Goal: Task Accomplishment & Management: Complete application form

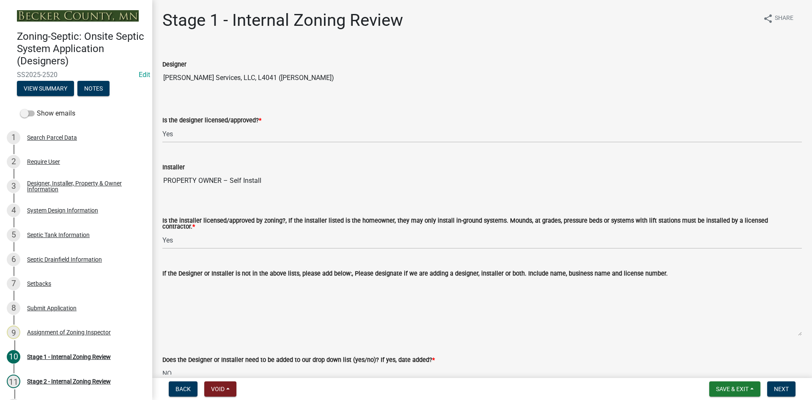
select select "49e49f1e-3b32-4342-8c2e-9cbd4919fe4d"
select select "ca07ae0a-7638-46ff-ada2-c67ca3524324"
select select "ec75a761-93b4-47c5-8535-fea253c32937"
click at [180, 134] on select "Select Item... Yes No" at bounding box center [481, 133] width 639 height 17
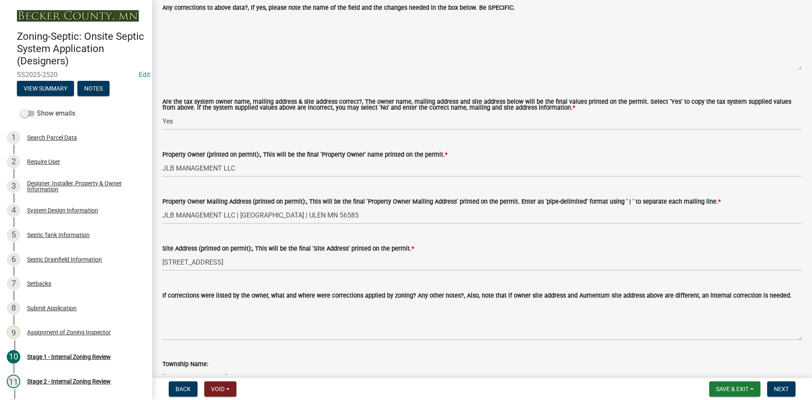
scroll to position [803, 0]
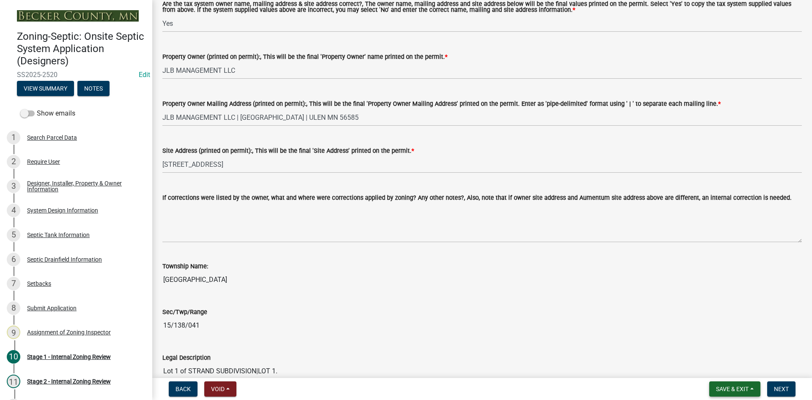
click at [747, 390] on span "Save & Exit" at bounding box center [732, 388] width 33 height 7
click at [720, 367] on button "Save & Exit" at bounding box center [726, 366] width 68 height 20
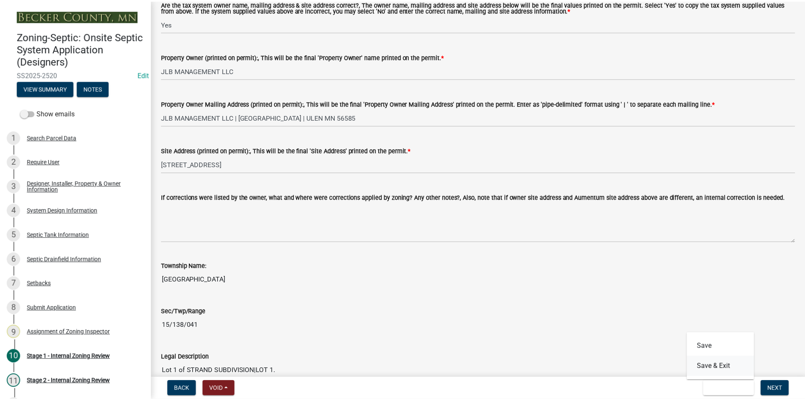
scroll to position [0, 0]
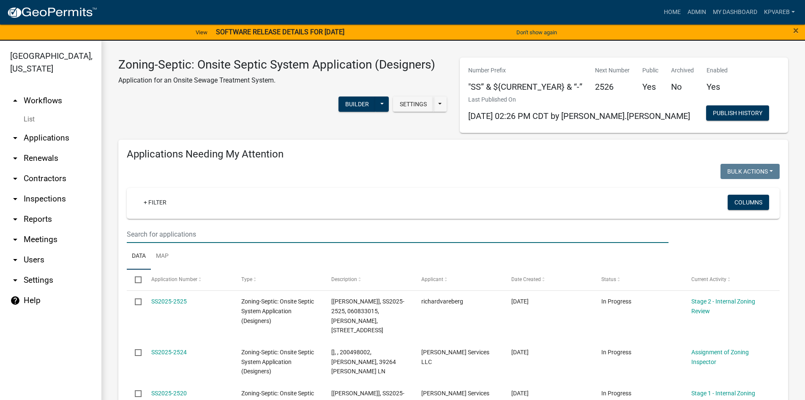
click at [171, 232] on input "text" at bounding box center [398, 233] width 542 height 17
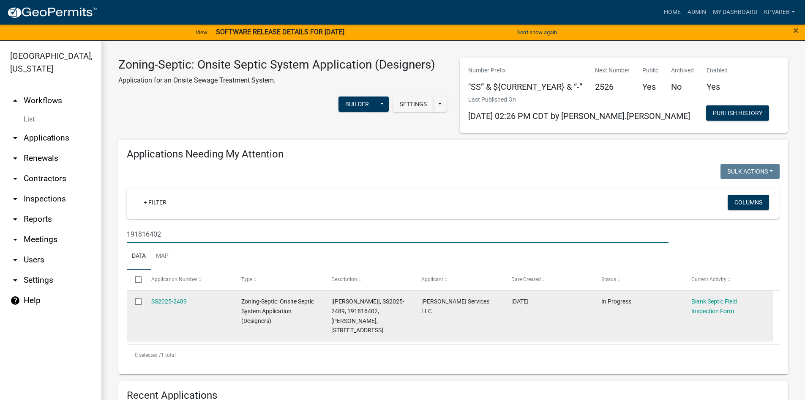
type input "191816402"
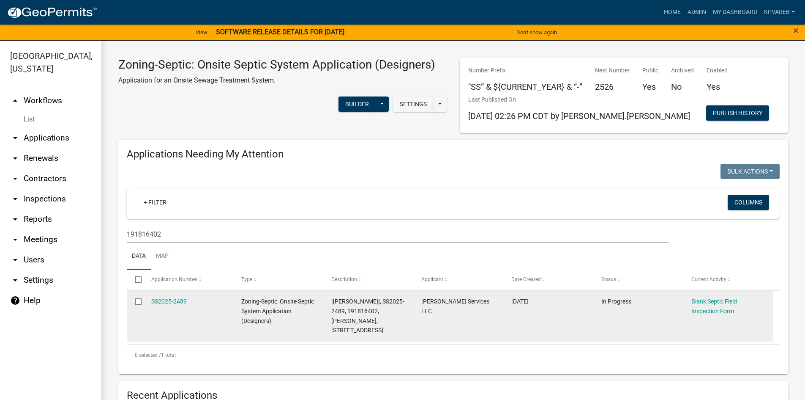
click at [183, 296] on div "SS2025-2489" at bounding box center [188, 301] width 74 height 10
click at [181, 300] on link "SS2025-2489" at bounding box center [169, 301] width 36 height 7
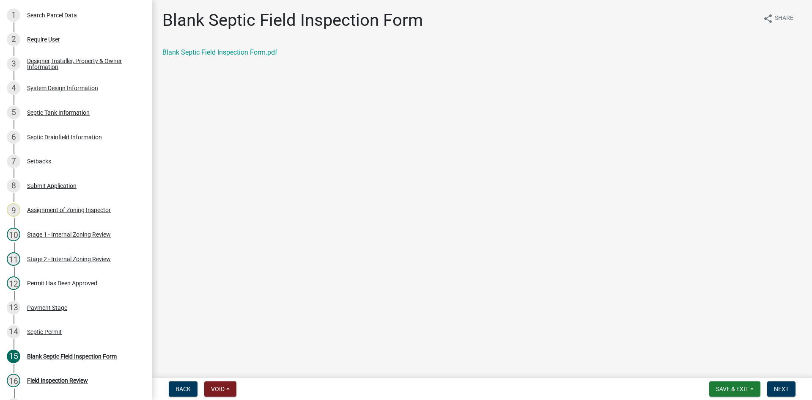
scroll to position [123, 0]
click at [90, 88] on div "System Design Information" at bounding box center [62, 87] width 71 height 6
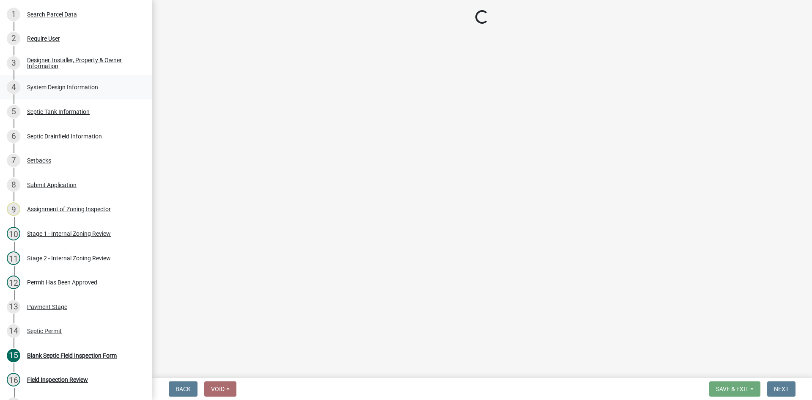
select select "1dbde450-0d00-4fac-96a0-74b44ab60bea"
select select "25258e87-3ef9-4f1c-a5f1-75a1d463abfb"
select select "011fbff4-a41d-4a75-9bd8-71c7e6c69e0d"
select select "85fdfef2-2683-4311-b5d5-5505f6411127"
select select "ba735beb-519e-40f0-ae20-62d65fc4c46b"
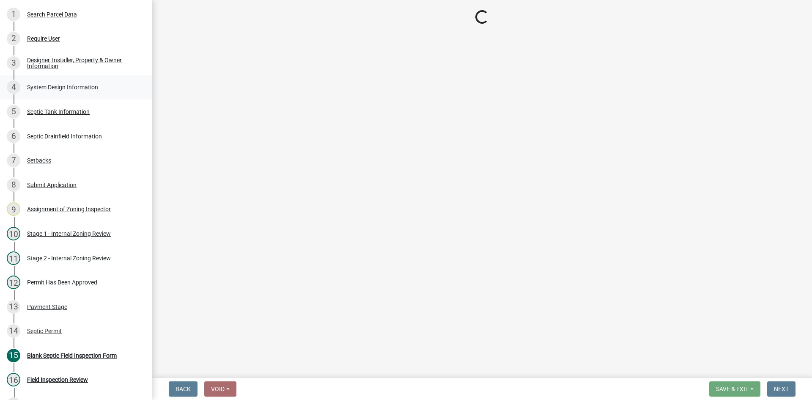
select select "ef698bf5-6172-44c1-9ffb-522c07469aed"
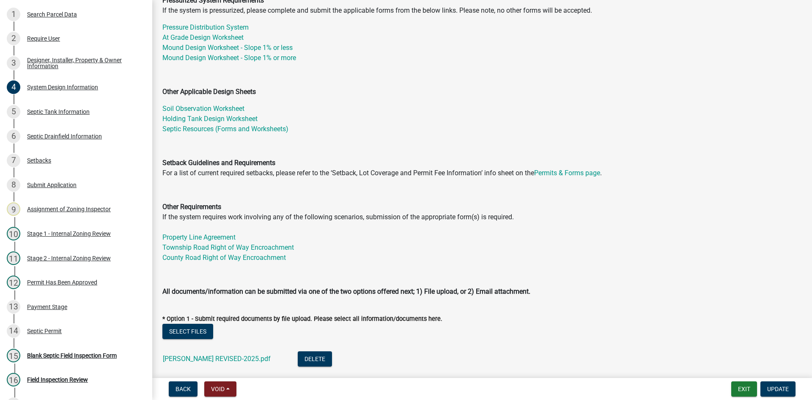
scroll to position [211, 0]
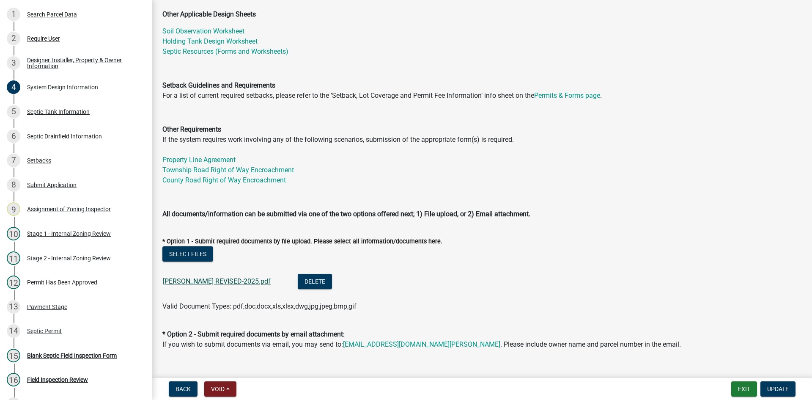
click at [224, 279] on link "[PERSON_NAME] REVISED-2025.pdf" at bounding box center [217, 281] width 108 height 8
click at [780, 390] on span "Update" at bounding box center [778, 388] width 22 height 7
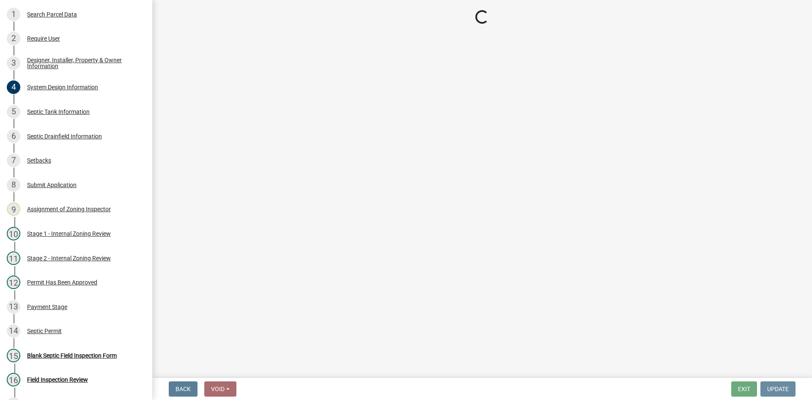
scroll to position [0, 0]
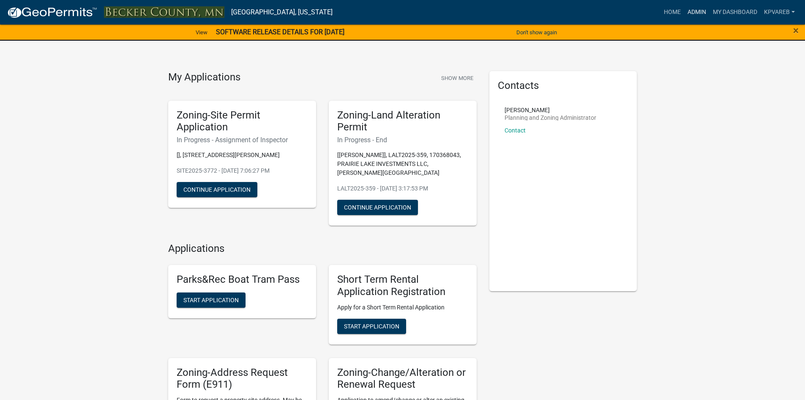
click at [698, 13] on link "Admin" at bounding box center [696, 12] width 25 height 16
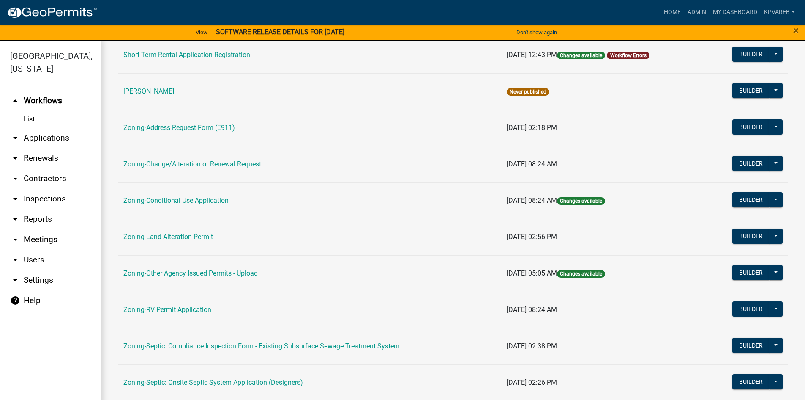
scroll to position [249, 0]
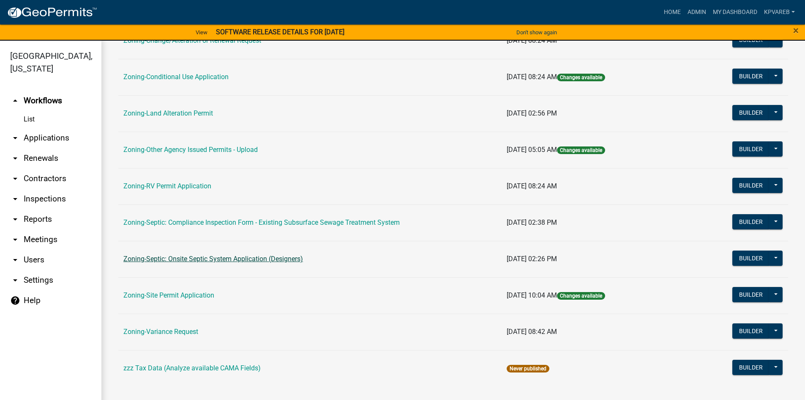
click at [240, 261] on link "Zoning-Septic: Onsite Septic System Application (Designers)" at bounding box center [213, 259] width 180 height 8
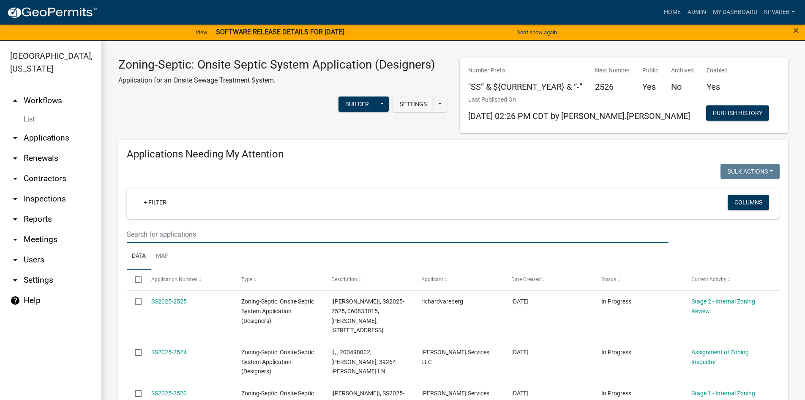
click at [185, 233] on input "text" at bounding box center [398, 233] width 542 height 17
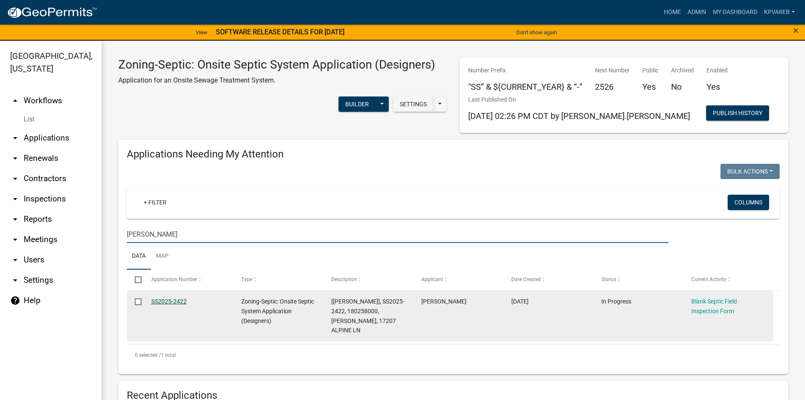
type input "vickers"
click at [174, 300] on link "SS2025-2422" at bounding box center [169, 301] width 36 height 7
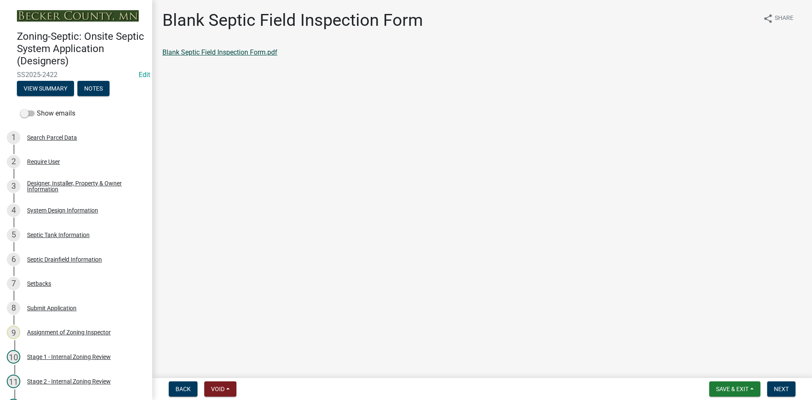
click at [258, 55] on link "Blank Septic Field Inspection Form.pdf" at bounding box center [219, 52] width 115 height 8
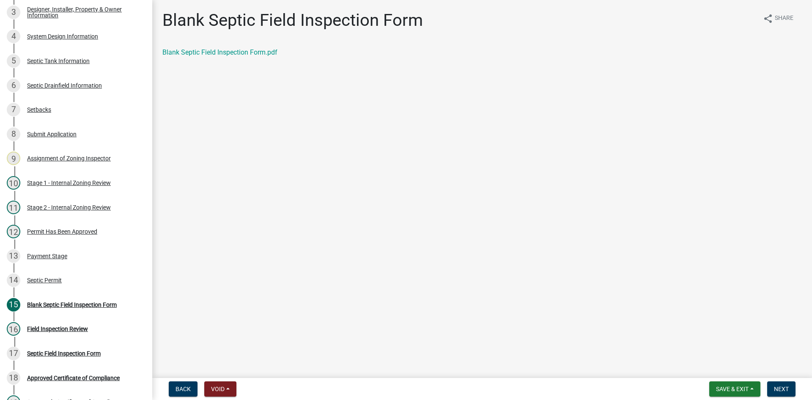
scroll to position [185, 0]
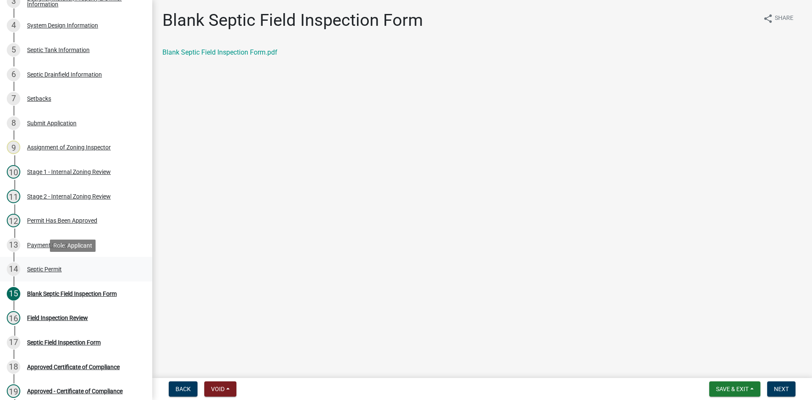
click at [48, 269] on div "Septic Permit" at bounding box center [44, 269] width 35 height 6
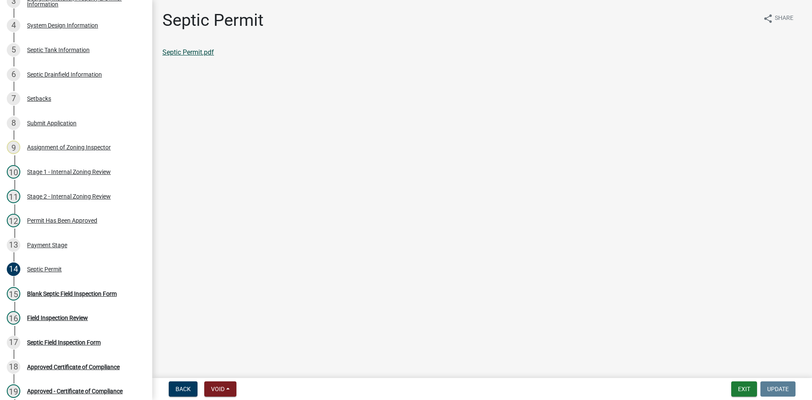
click at [178, 55] on link "Septic Permit.pdf" at bounding box center [188, 52] width 52 height 8
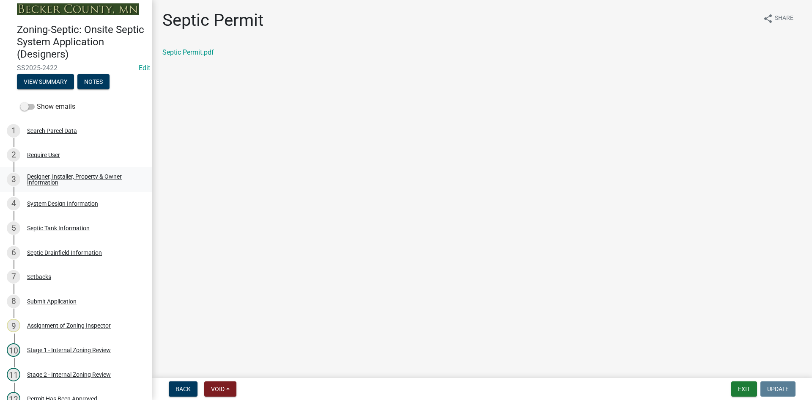
scroll to position [5, 0]
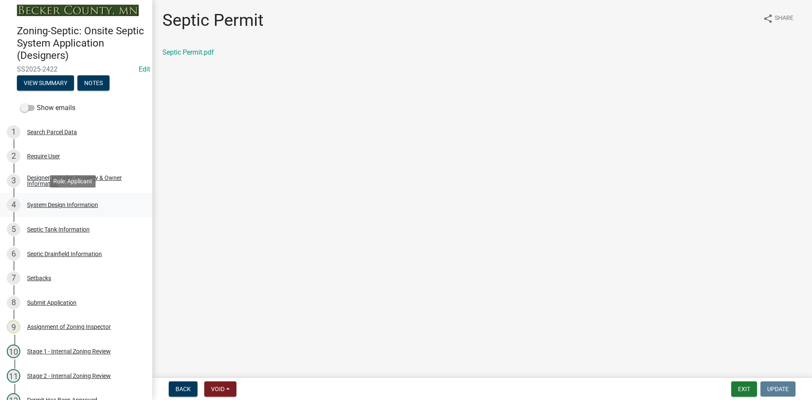
click at [60, 206] on div "System Design Information" at bounding box center [62, 205] width 71 height 6
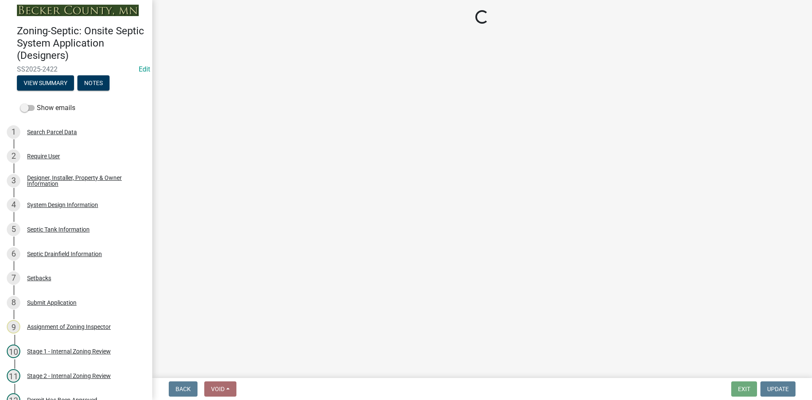
select select "8ba21533-2acf-4cc6-95e5-280e4aabd5a3"
select select "883d44d5-7346-4066-9126-789e0c3a0e11"
select select "011fbff4-a41d-4a75-9bd8-71c7e6c69e0d"
select select "85fdfef2-2683-4311-b5d5-5505f6411127"
select select "1002d2f5-04ee-41f0-9277-2fadb170a736"
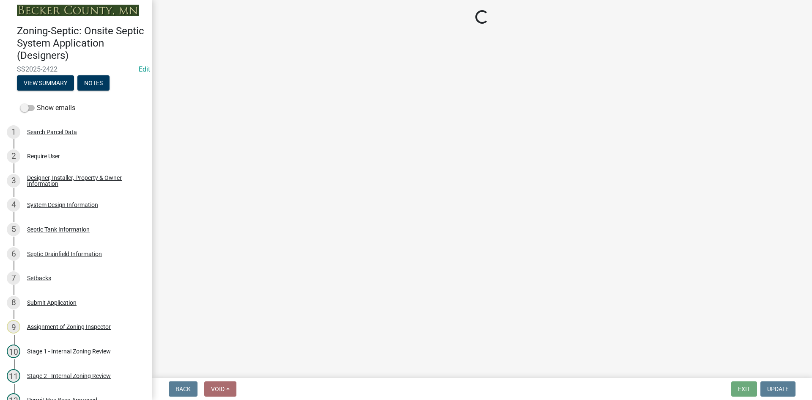
select select "ef698bf5-6172-44c1-9ffb-522c07469aed"
select select "a2b5ca25-65b1-425d-82c5-8881ea380237"
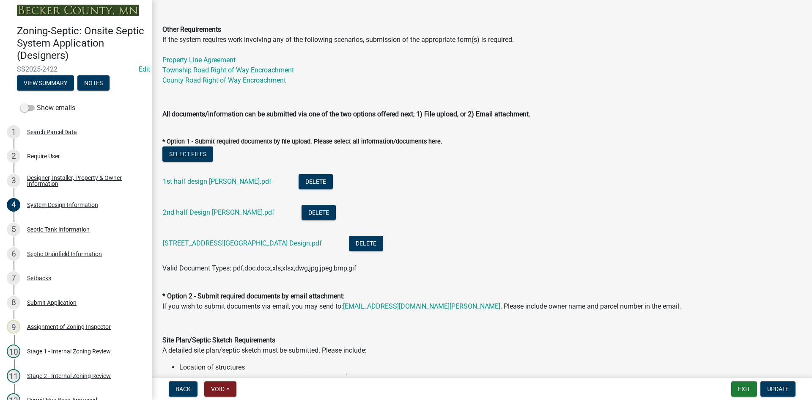
scroll to position [338, 0]
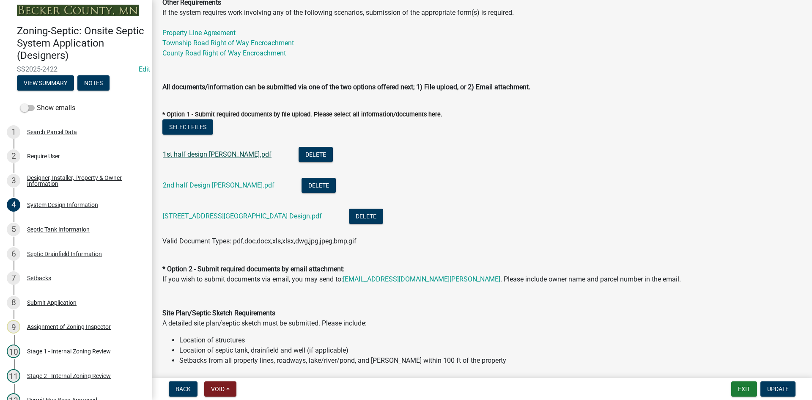
click at [233, 153] on link "1st half design Vickers.pdf" at bounding box center [217, 154] width 109 height 8
click at [224, 187] on link "2nd half Design Vickers.pdf" at bounding box center [219, 185] width 112 height 8
click at [218, 213] on link "17207 Alpine Lane Lake Park Design.pdf" at bounding box center [242, 216] width 159 height 8
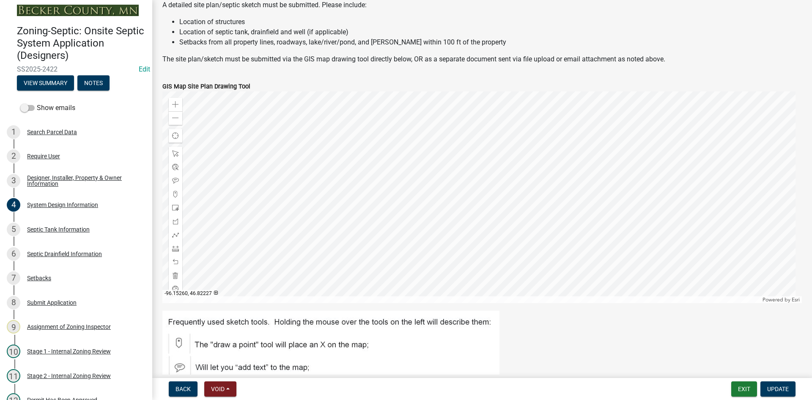
scroll to position [651, 0]
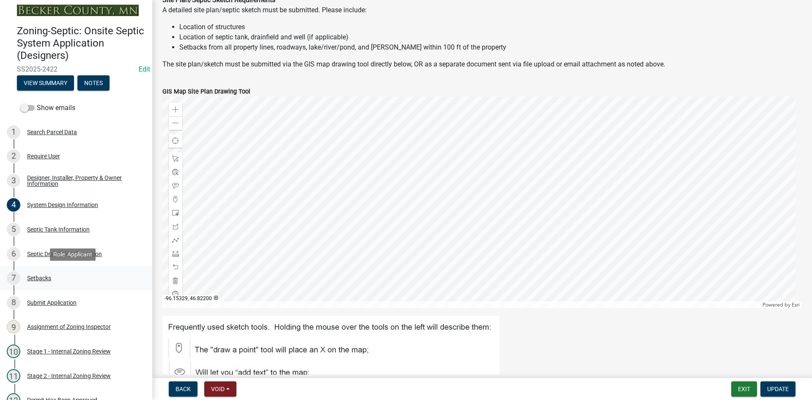
click at [36, 279] on div "Setbacks" at bounding box center [39, 278] width 24 height 6
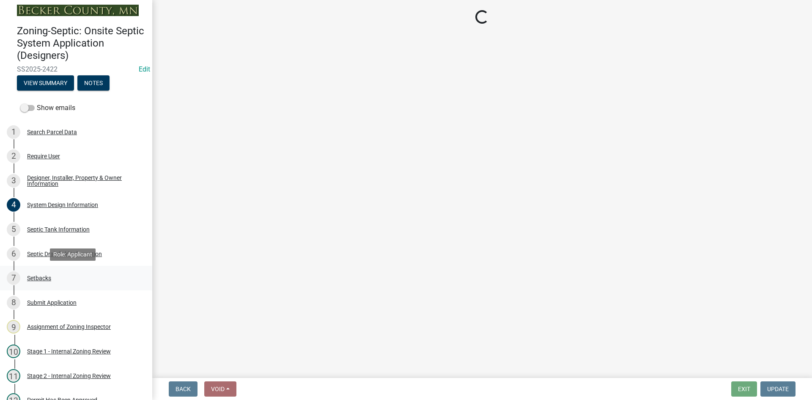
scroll to position [0, 0]
select select "c245ec0d-8d6f-4710-ab2b-b3aa70611708"
select select "f87c4ea6-2bbd-4692-b32c-9cd21e5638b4"
select select "23044af5-43bb-4cf5-8aef-2716db2ce5fc"
select select "21af9b93-f494-48c6-91ae-235d36c6c939"
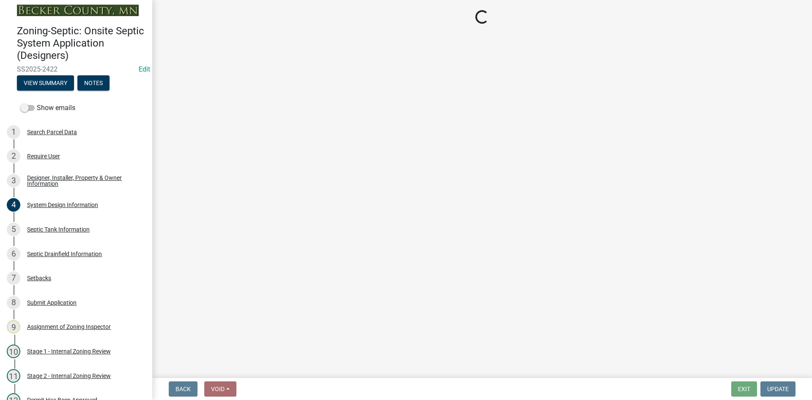
select select "a3ce498e-f8b1-44e2-889e-c4968ac74b5a"
select select "cf78f1da-f066-4305-88a2-864abad1fa52"
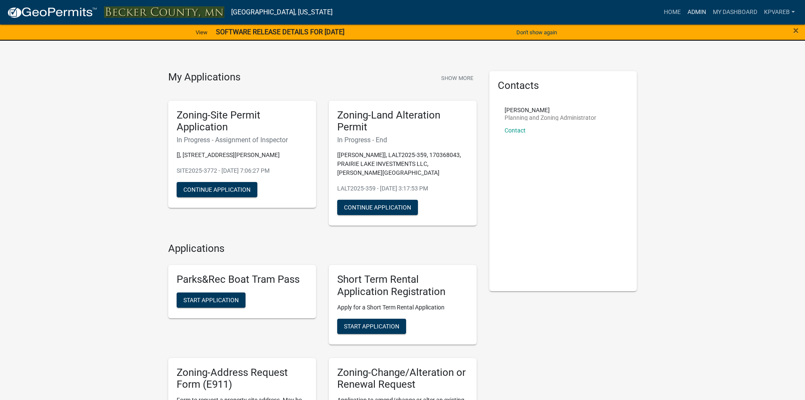
click at [697, 11] on link "Admin" at bounding box center [696, 12] width 25 height 16
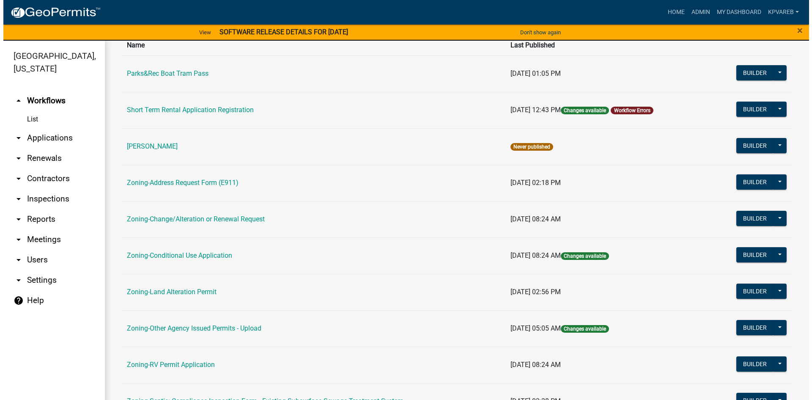
scroll to position [249, 0]
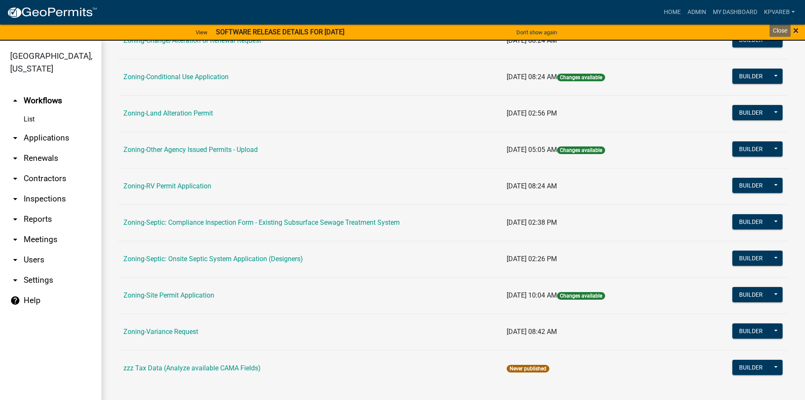
click at [797, 33] on span "×" at bounding box center [796, 31] width 5 height 12
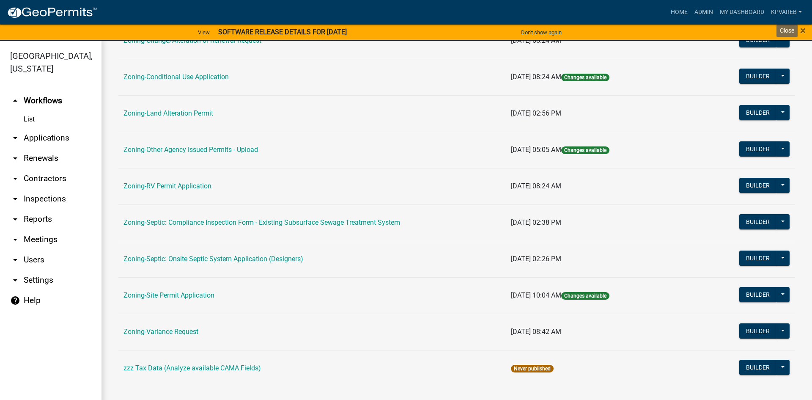
scroll to position [243, 0]
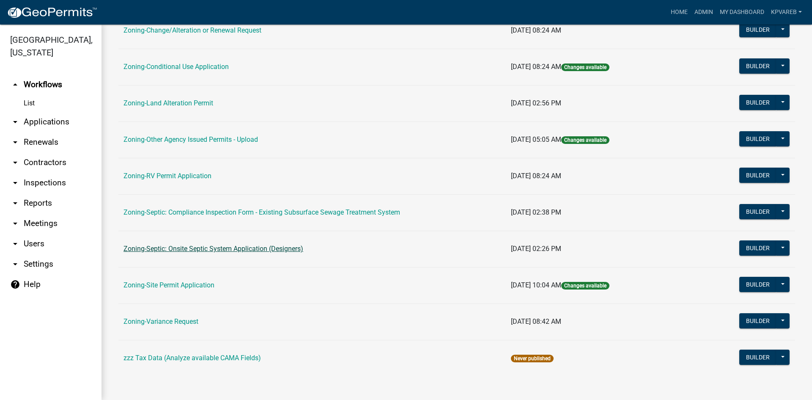
click at [253, 250] on link "Zoning-Septic: Onsite Septic System Application (Designers)" at bounding box center [213, 248] width 180 height 8
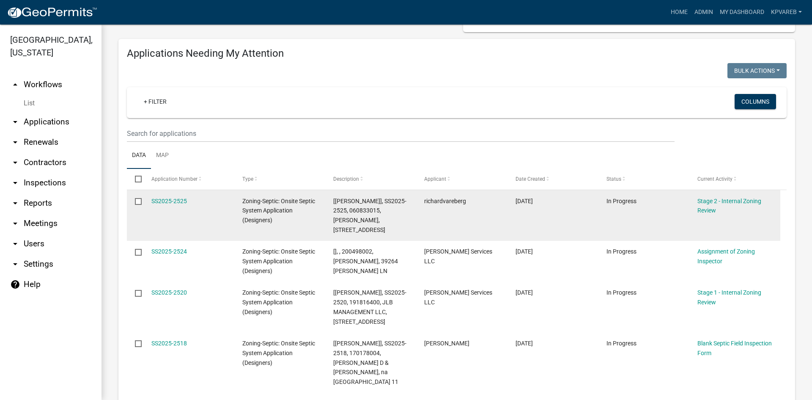
scroll to position [169, 0]
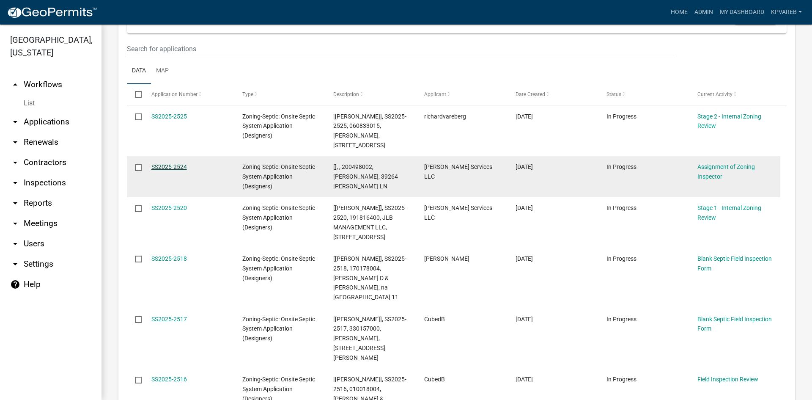
click at [178, 165] on link "SS2025-2524" at bounding box center [169, 166] width 36 height 7
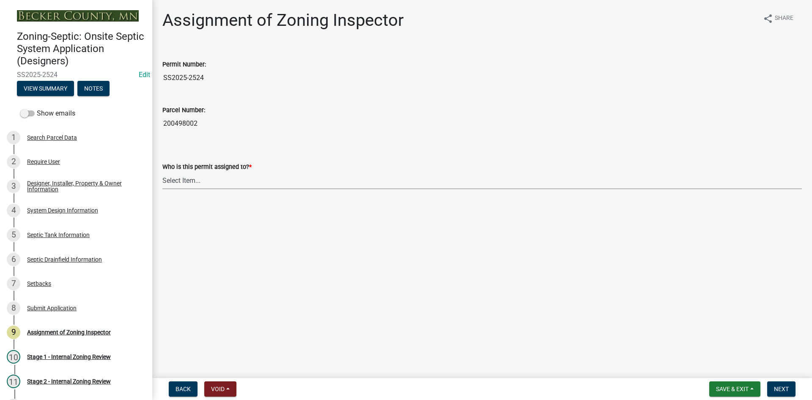
click at [189, 185] on select "Select Item... Nicole Bradbury Jeff Rusness Kyle Vareberg Susan Rockwell Tyler …" at bounding box center [481, 180] width 639 height 17
click at [162, 172] on select "Select Item... Nicole Bradbury Jeff Rusness Kyle Vareberg Susan Rockwell Tyler …" at bounding box center [481, 180] width 639 height 17
select select "7bfe52ba-73b7-4ac1-9bde-d3bb601555ca"
click at [776, 389] on span "Next" at bounding box center [781, 388] width 15 height 7
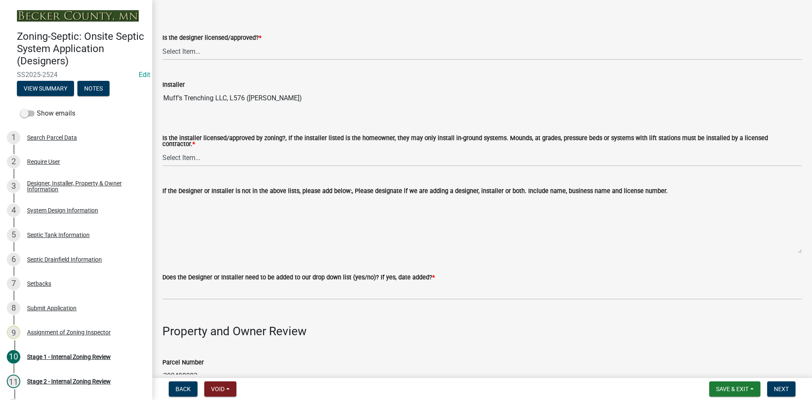
scroll to position [85, 0]
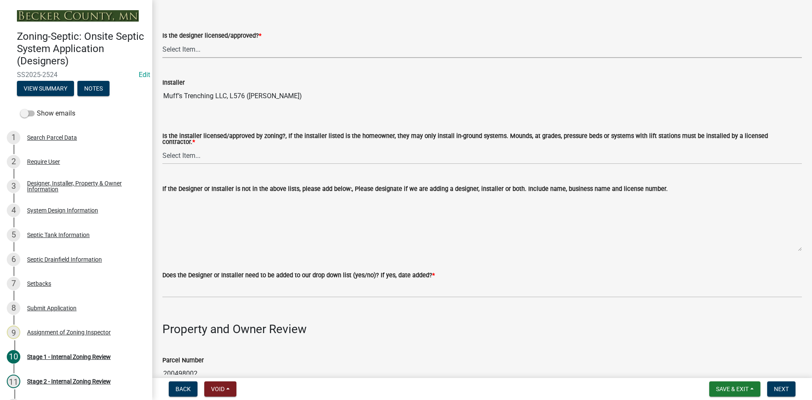
click at [208, 48] on select "Select Item... Yes No" at bounding box center [481, 49] width 639 height 17
click at [162, 41] on select "Select Item... Yes No" at bounding box center [481, 49] width 639 height 17
select select "49e49f1e-3b32-4342-8c2e-9cbd4919fe4d"
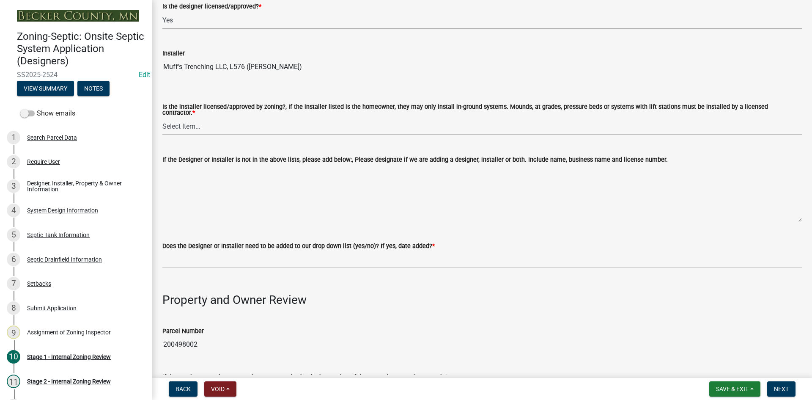
scroll to position [169, 0]
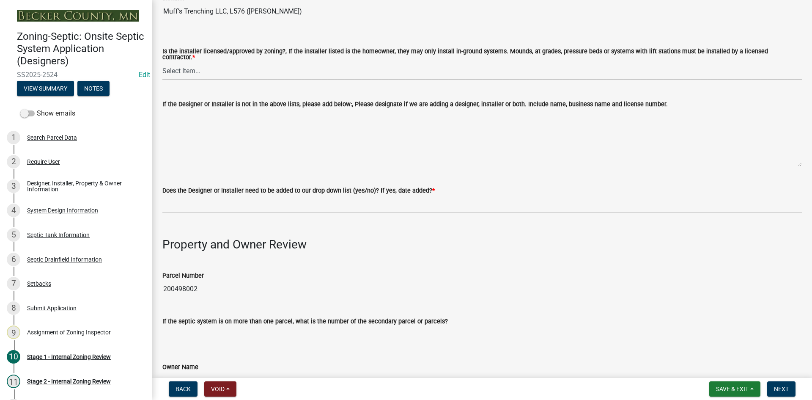
click at [206, 62] on select "Select Item... Yes No" at bounding box center [481, 70] width 639 height 17
click at [162, 62] on select "Select Item... Yes No" at bounding box center [481, 70] width 639 height 17
select select "ca07ae0a-7638-46ff-ada2-c67ca3524324"
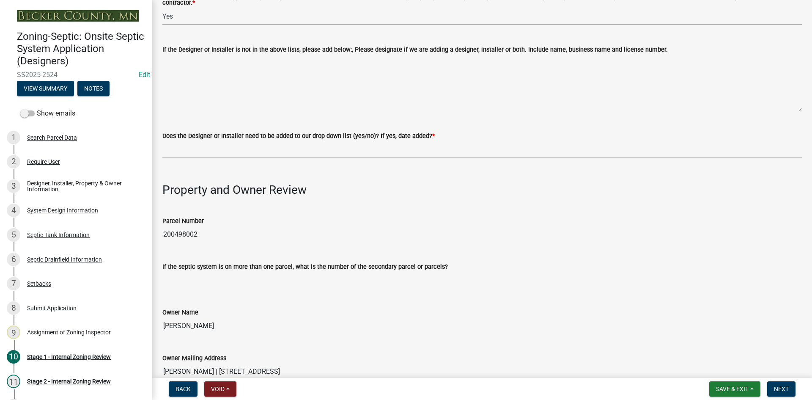
scroll to position [296, 0]
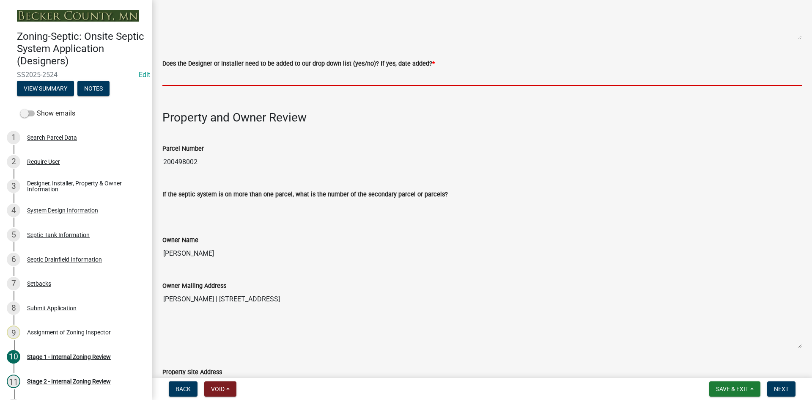
click at [188, 72] on input "Does the Designer or Installer need to be added to our drop down list (yes/no)?…" at bounding box center [481, 76] width 639 height 17
type input "NO"
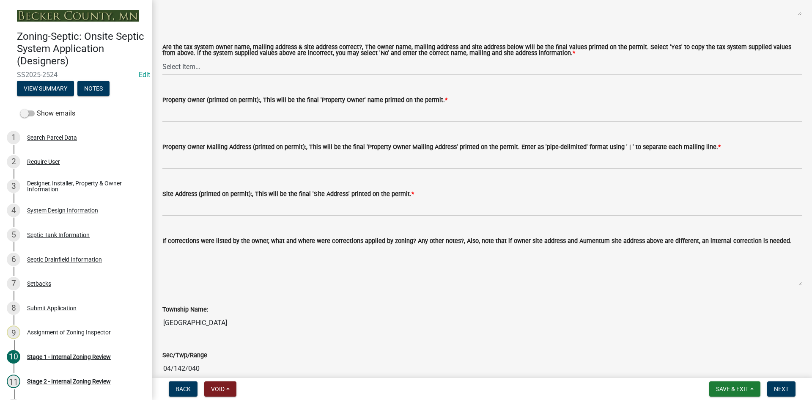
scroll to position [761, 0]
click at [192, 60] on select "Select Item... Yes No" at bounding box center [481, 65] width 639 height 17
click at [162, 57] on select "Select Item... Yes No" at bounding box center [481, 65] width 639 height 17
select select "ec75a761-93b4-47c5-8535-fea253c32937"
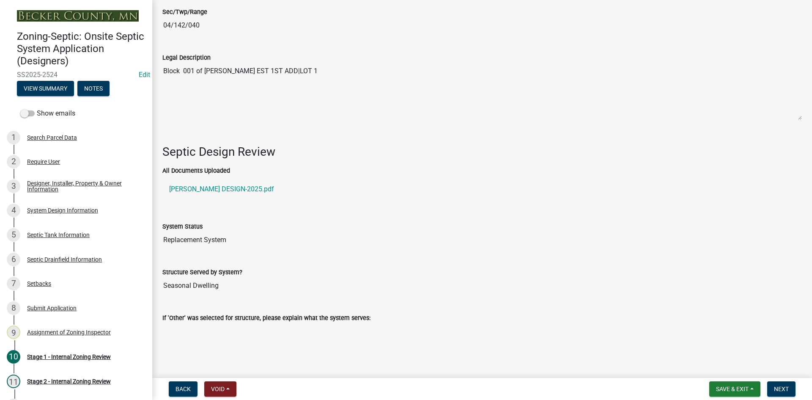
scroll to position [1099, 0]
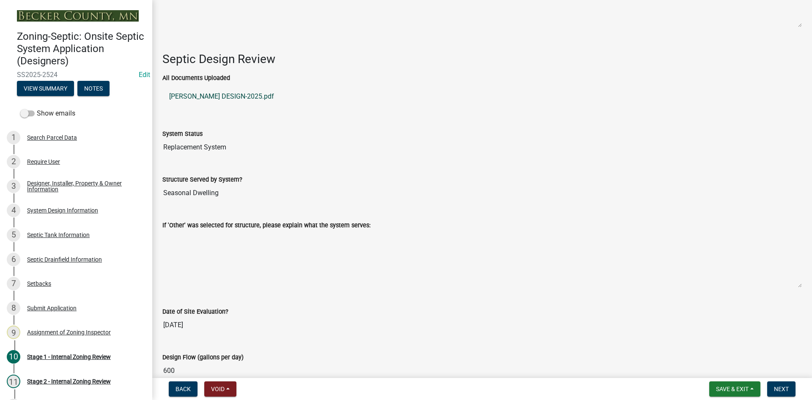
click at [245, 92] on link "MUFF THOMPSON DESIGN-2025.pdf" at bounding box center [481, 96] width 639 height 20
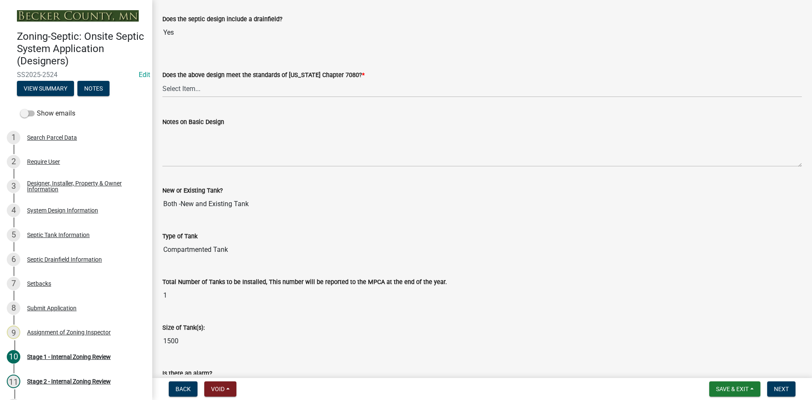
scroll to position [1787, 0]
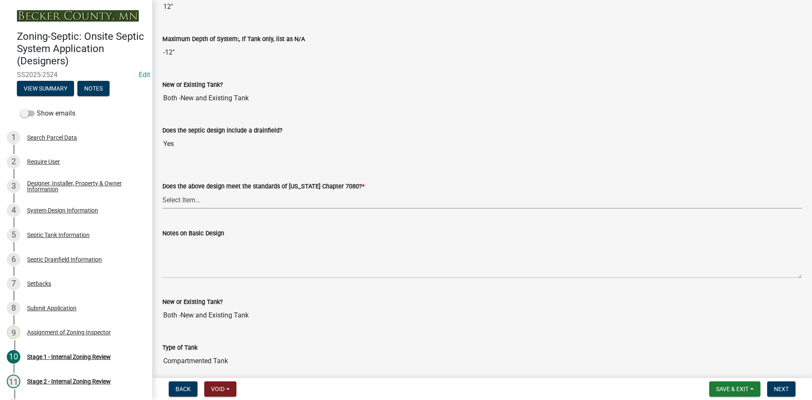
click at [189, 195] on select "Select Item... Yes No" at bounding box center [481, 199] width 639 height 17
click at [162, 191] on select "Select Item... Yes No" at bounding box center [481, 199] width 639 height 17
select select "bcbb982e-a48c-4b4a-a83b-ed1363446a86"
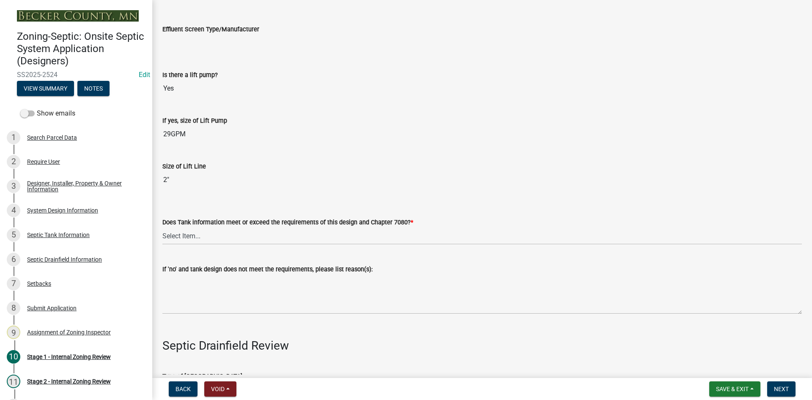
scroll to position [2464, 0]
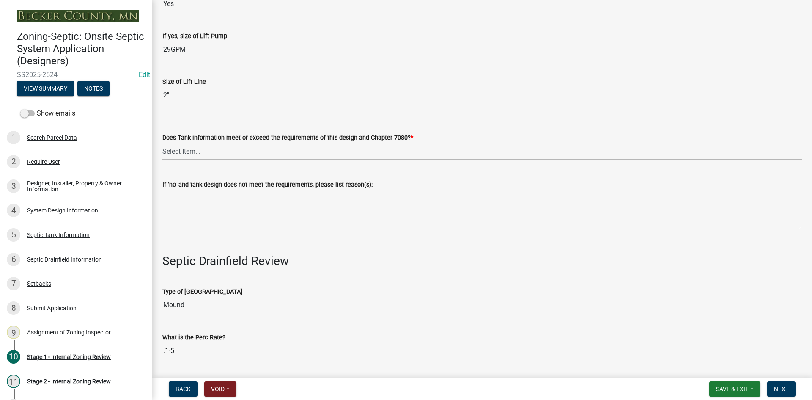
click at [190, 153] on select "Select Item... Yes No" at bounding box center [481, 150] width 639 height 17
click at [162, 142] on select "Select Item... Yes No" at bounding box center [481, 150] width 639 height 17
select select "47a2a5dd-5977-4941-8e6f-09ff03cdfb75"
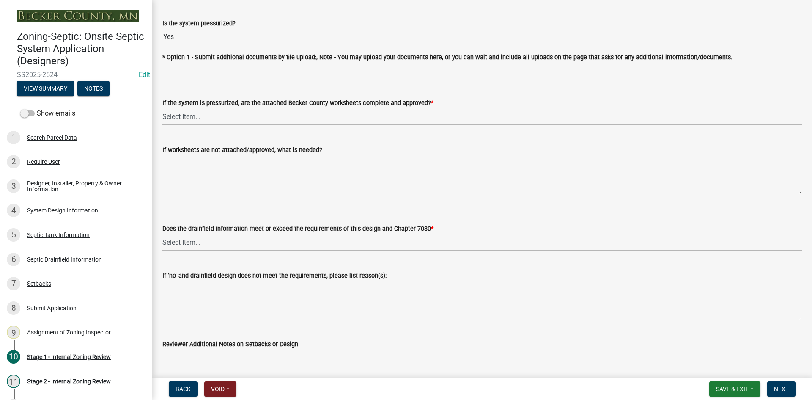
scroll to position [3098, 0]
drag, startPoint x: 191, startPoint y: 110, endPoint x: 194, endPoint y: 120, distance: 10.7
click at [191, 110] on select "Select Item... Yes No NA" at bounding box center [481, 115] width 639 height 17
click at [162, 107] on select "Select Item... Yes No NA" at bounding box center [481, 115] width 639 height 17
select select "3f5b086d-5a4c-4236-93bc-fa7bf4d11838"
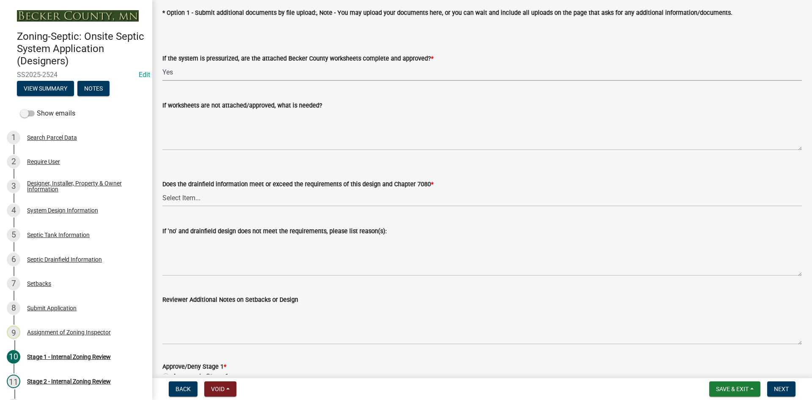
scroll to position [3197, 0]
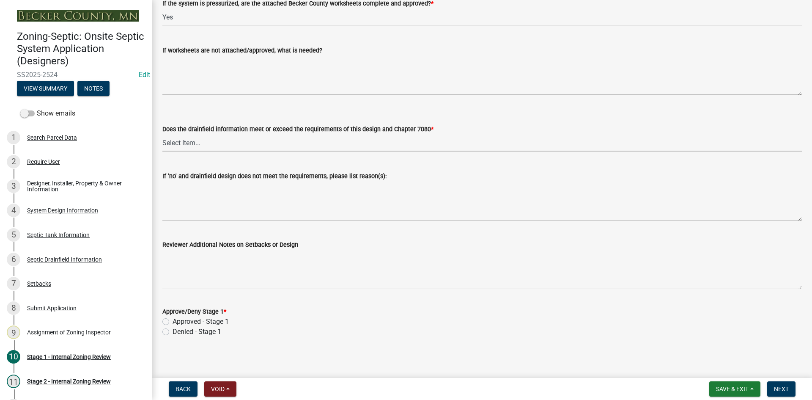
click at [197, 143] on select "Select Item... Yes No" at bounding box center [481, 142] width 639 height 17
click at [162, 134] on select "Select Item... Yes No" at bounding box center [481, 142] width 639 height 17
select select "888a8260-2be6-47f2-a4de-b9f453a4d3bc"
click at [172, 319] on label "Approved - Stage 1" at bounding box center [200, 321] width 56 height 10
click at [172, 319] on input "Approved - Stage 1" at bounding box center [174, 318] width 5 height 5
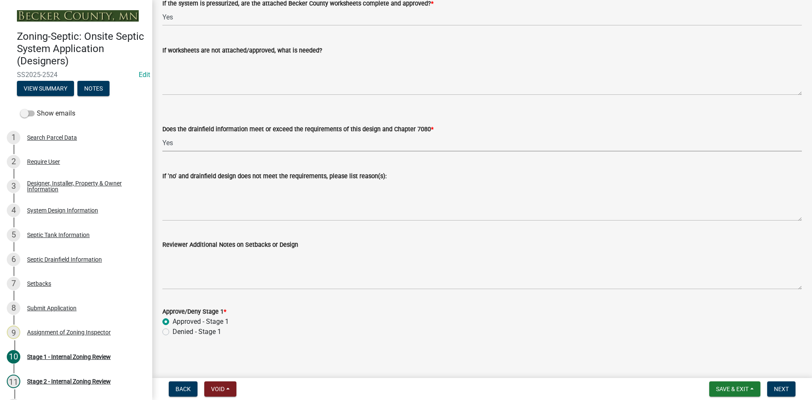
radio input "true"
click at [780, 385] on span "Next" at bounding box center [781, 388] width 15 height 7
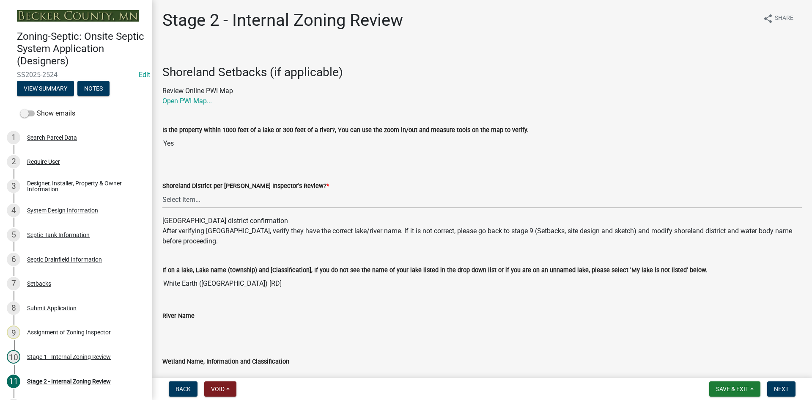
click at [187, 200] on select "Select Item... Yes No" at bounding box center [481, 199] width 639 height 17
click at [162, 191] on select "Select Item... Yes No" at bounding box center [481, 199] width 639 height 17
select select "69d592bb-9906-4277-a6fb-df8686255161"
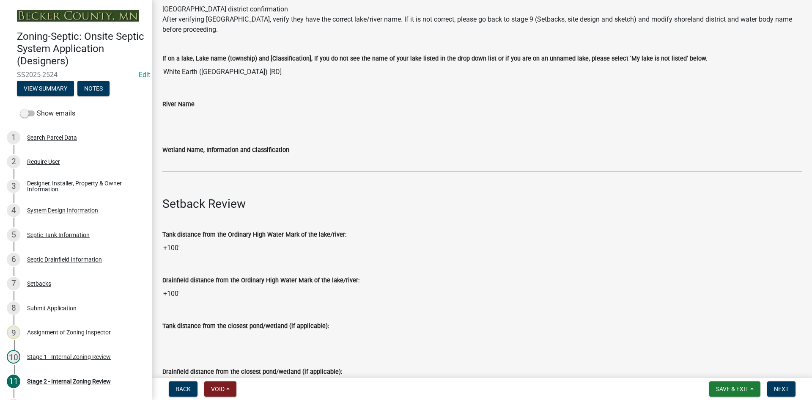
scroll to position [296, 0]
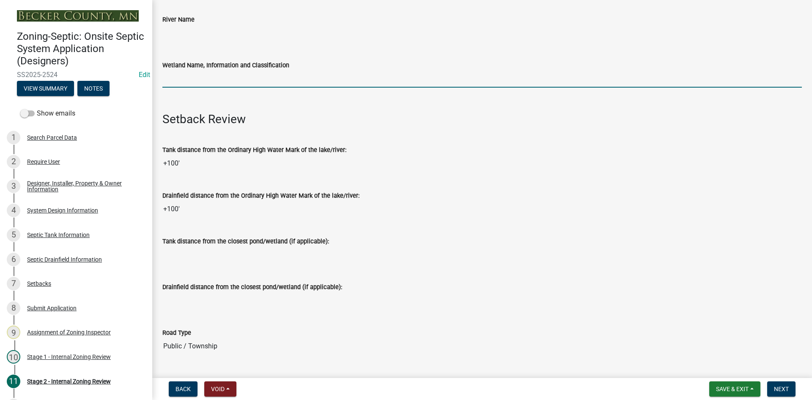
click at [199, 84] on input "Wetland Name, Information and Classification" at bounding box center [481, 78] width 639 height 17
type input "rd100"
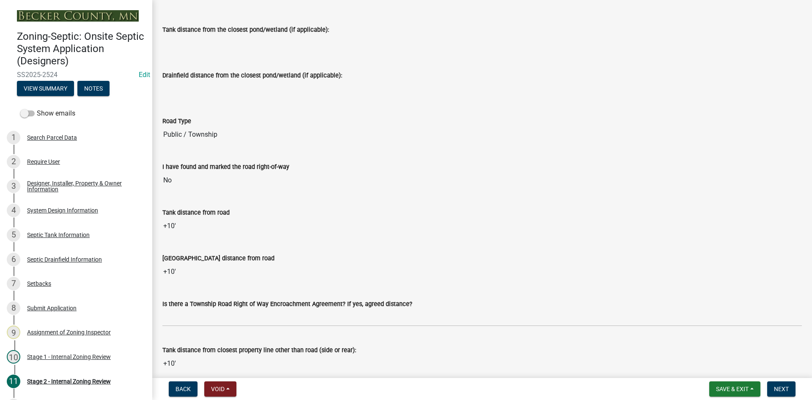
scroll to position [676, 0]
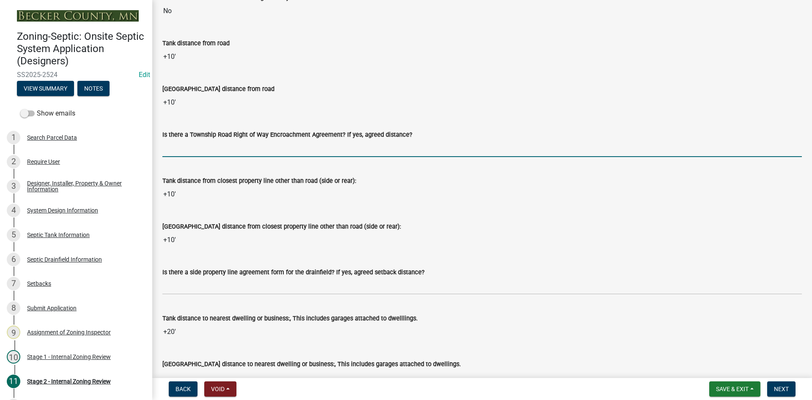
drag, startPoint x: 185, startPoint y: 145, endPoint x: 188, endPoint y: 150, distance: 5.4
click at [185, 145] on input "Is there a Township Road Right of Way Encroachment Agreement? If yes, agreed di…" at bounding box center [481, 148] width 639 height 17
type input "na"
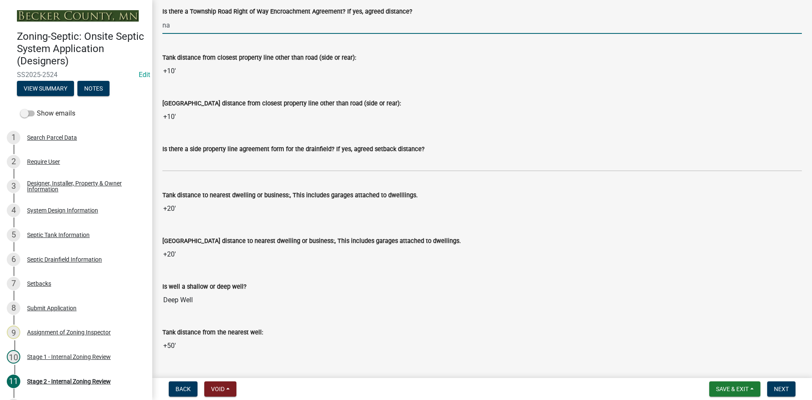
scroll to position [803, 0]
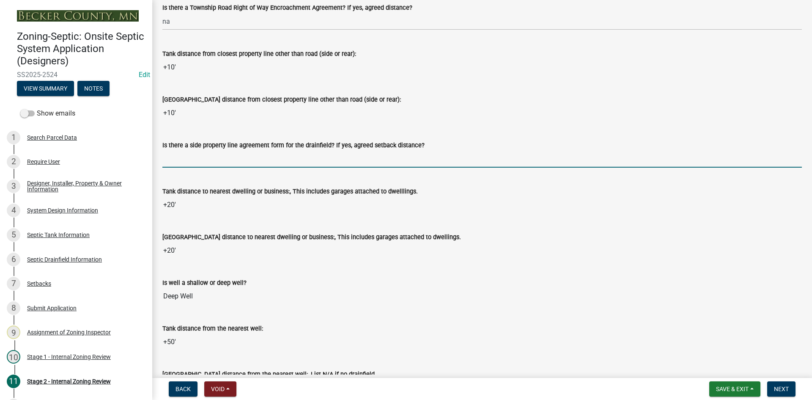
click at [179, 165] on input "Is there a side property line agreement form for the drainfield? If yes, agreed…" at bounding box center [481, 158] width 639 height 17
type input "na"
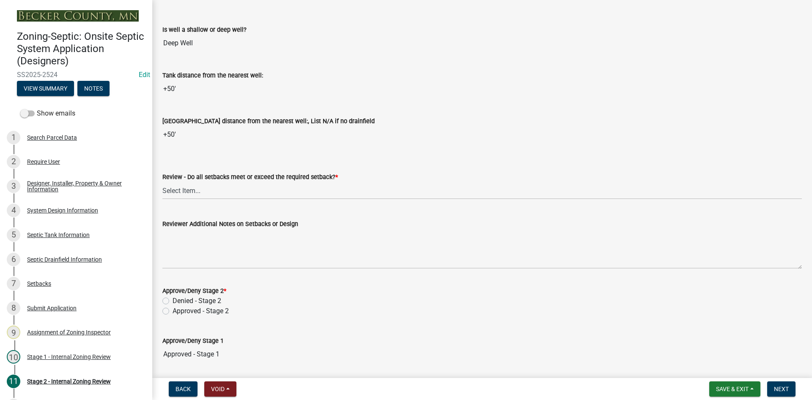
scroll to position [1057, 0]
click at [178, 187] on select "Select Item... Yes No N/A" at bounding box center [481, 189] width 639 height 17
click at [162, 181] on select "Select Item... Yes No N/A" at bounding box center [481, 189] width 639 height 17
select select "1ad81be4-5d59-46bf-8b7b-d7c0f20ad891"
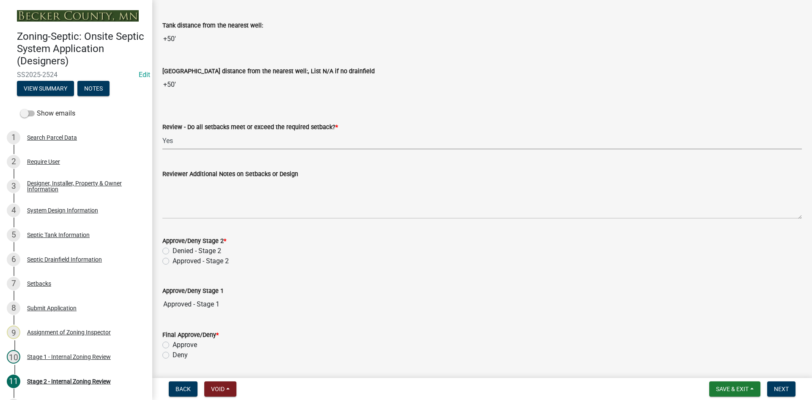
scroll to position [1184, 0]
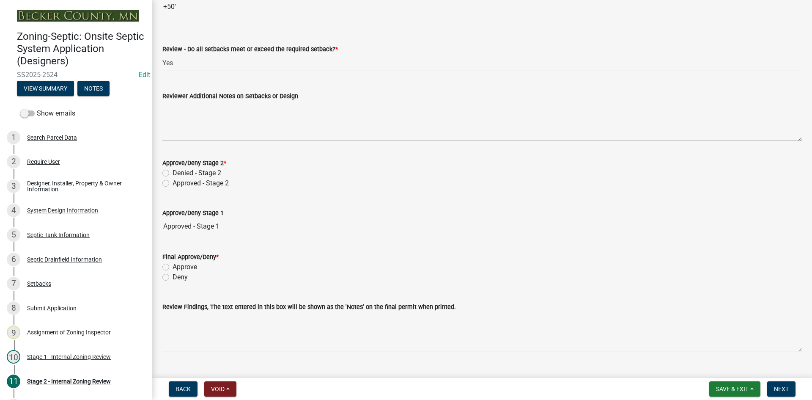
click at [172, 184] on label "Approved - Stage 2" at bounding box center [200, 183] width 56 height 10
click at [172, 183] on input "Approved - Stage 2" at bounding box center [174, 180] width 5 height 5
radio input "true"
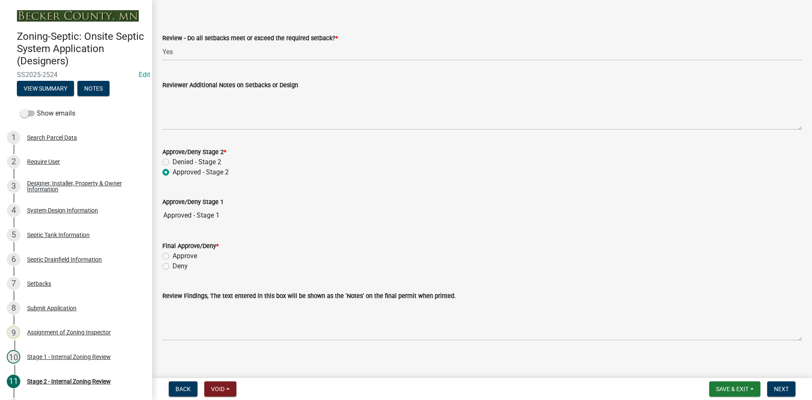
scroll to position [1201, 0]
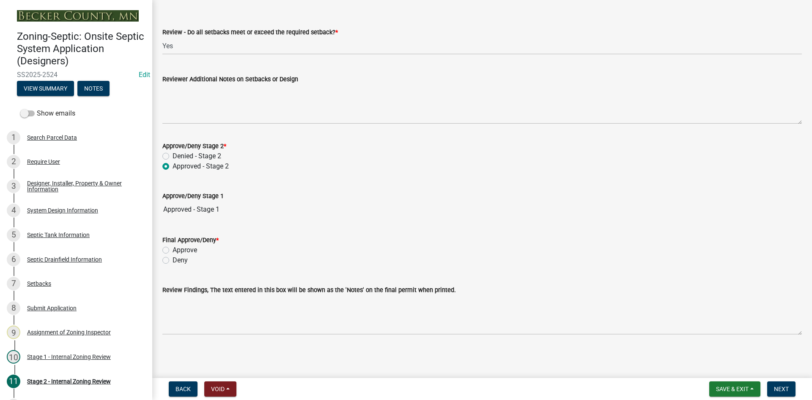
click at [172, 251] on label "Approve" at bounding box center [184, 250] width 25 height 10
click at [172, 250] on input "Approve" at bounding box center [174, 247] width 5 height 5
radio input "true"
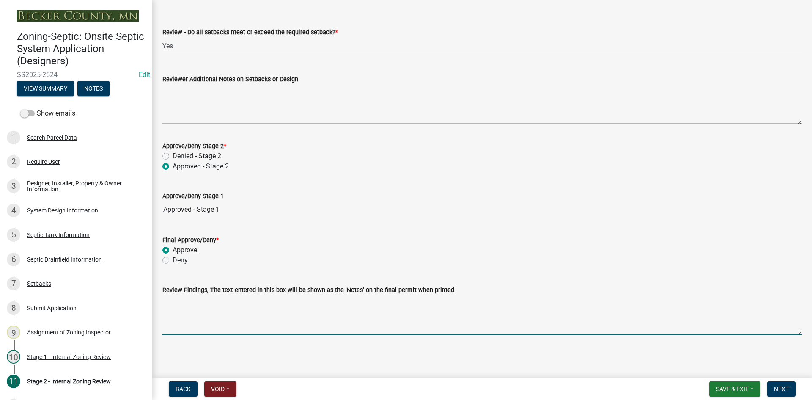
click at [202, 318] on textarea "Review Findings, The text entered in this box will be shown as the 'Notes' on t…" at bounding box center [481, 315] width 639 height 40
click at [306, 305] on textarea "2ft sand lift /existing and new tank 1500/2 /prop lines need to be marked" at bounding box center [481, 315] width 639 height 40
click at [392, 306] on textarea "2ft sand lift /existing and new tank 1500/2 /prop. lines need to be marked" at bounding box center [481, 315] width 639 height 40
type textarea "2ft sand lift /existing and new tank 1500/2 /prop. lines need to be marked"
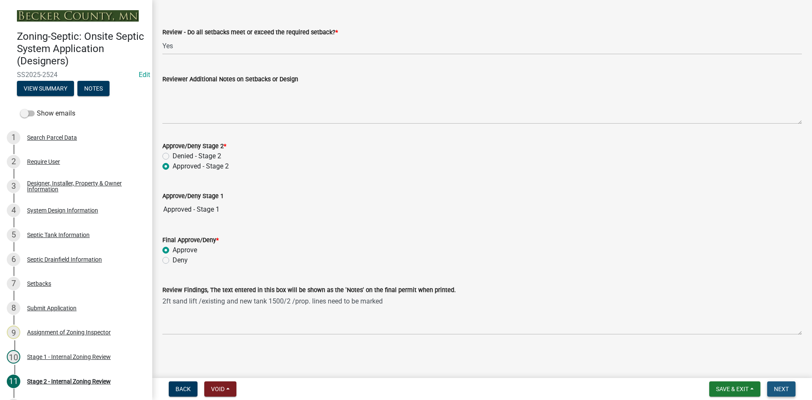
click at [781, 388] on span "Next" at bounding box center [781, 388] width 15 height 7
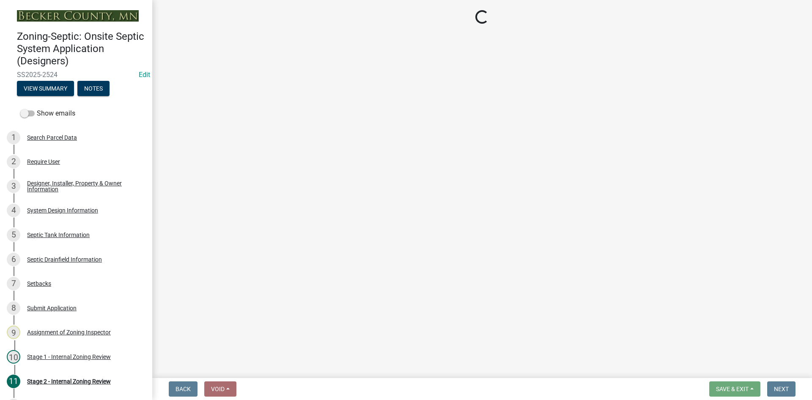
scroll to position [0, 0]
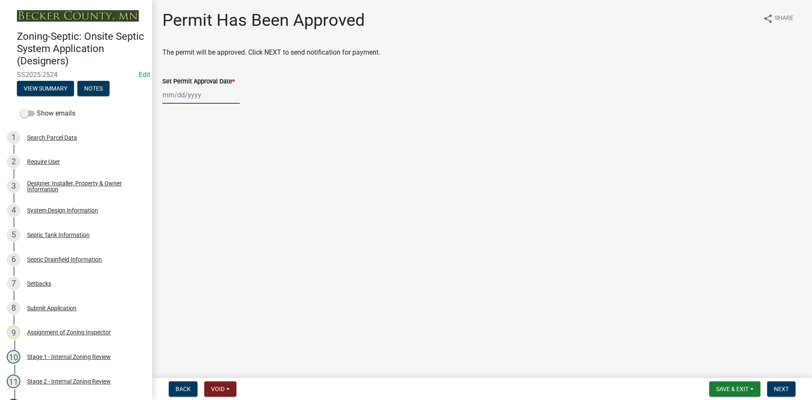
click at [205, 93] on div at bounding box center [200, 94] width 77 height 17
select select "9"
select select "2025"
click at [326, 178] on main "Permit Has Been Approved share Share The permit will be approved. Click NEXT to…" at bounding box center [482, 187] width 660 height 374
click at [205, 99] on div at bounding box center [200, 94] width 77 height 17
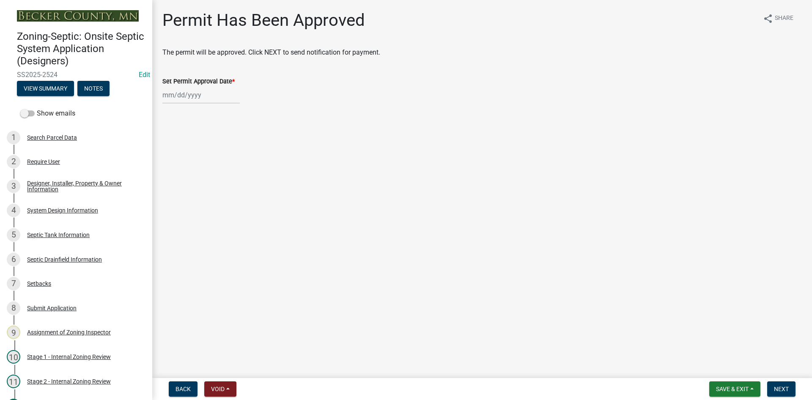
select select "9"
select select "2025"
click at [180, 167] on div "16" at bounding box center [185, 167] width 14 height 14
type input "[DATE]"
click at [790, 390] on button "Next" at bounding box center [781, 388] width 28 height 15
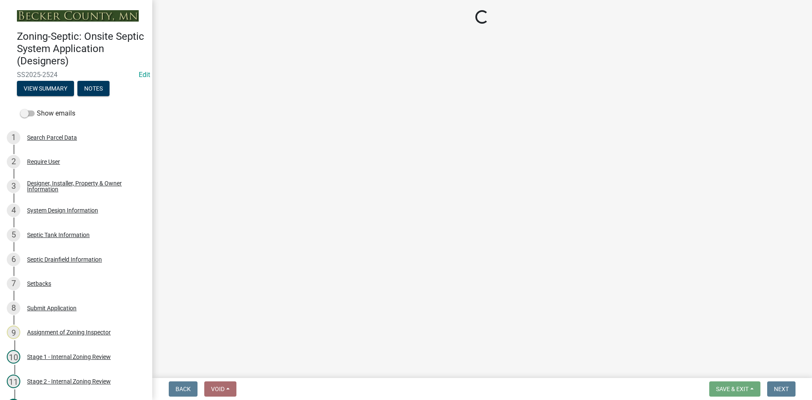
select select "3: 3"
